Goal: Task Accomplishment & Management: Use online tool/utility

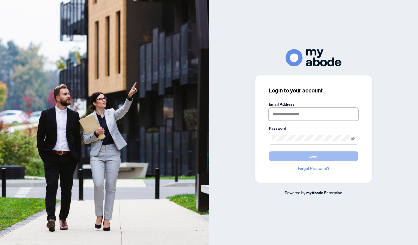
type input "**********"
click at [317, 155] on span "Login" at bounding box center [314, 156] width 10 height 9
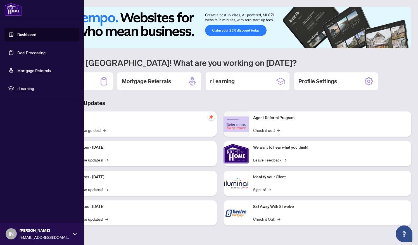
click at [30, 53] on link "Deal Processing" at bounding box center [31, 52] width 28 height 5
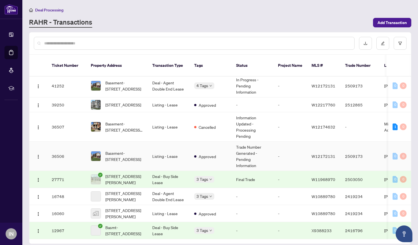
scroll to position [169, 0]
